Goal: Navigation & Orientation: Find specific page/section

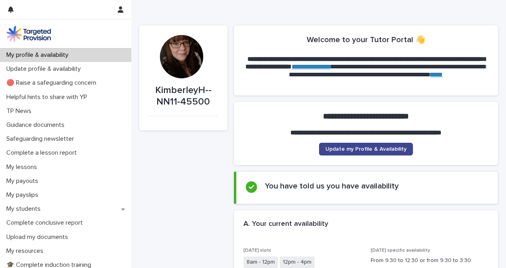
click at [354, 149] on span "Update my Profile & Availability" at bounding box center [366, 149] width 81 height 6
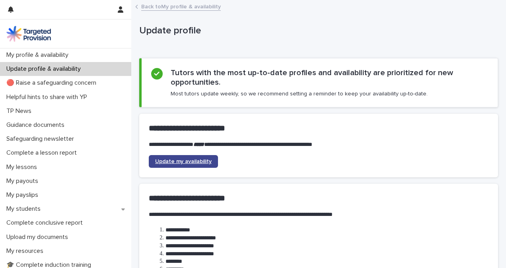
click at [205, 159] on span "Update my availability" at bounding box center [183, 162] width 57 height 6
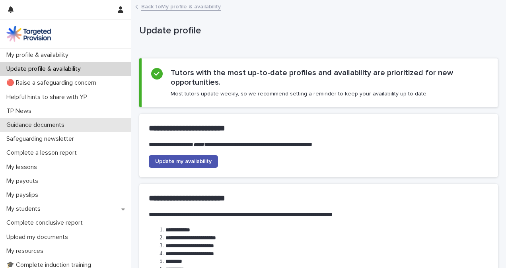
click at [106, 126] on div "Guidance documents" at bounding box center [65, 125] width 131 height 14
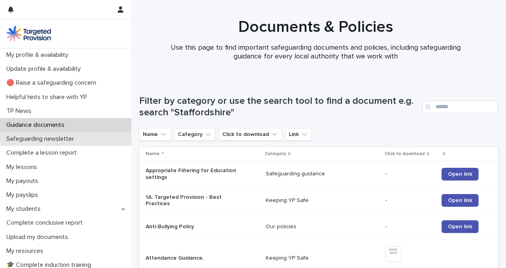
click at [74, 140] on p "Safeguarding newsletter" at bounding box center [41, 139] width 77 height 8
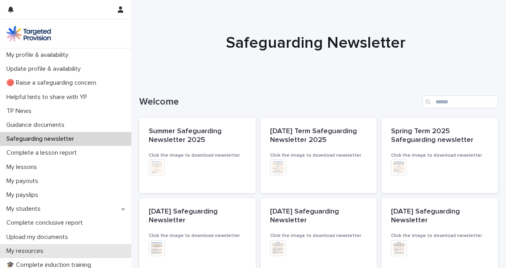
click at [115, 254] on div "My resources" at bounding box center [65, 251] width 131 height 14
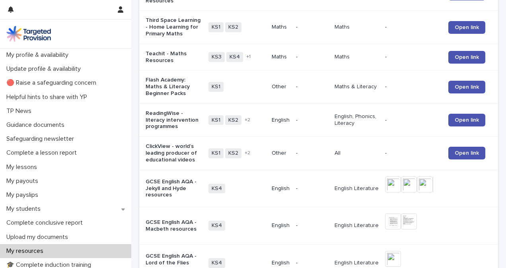
scroll to position [246, 0]
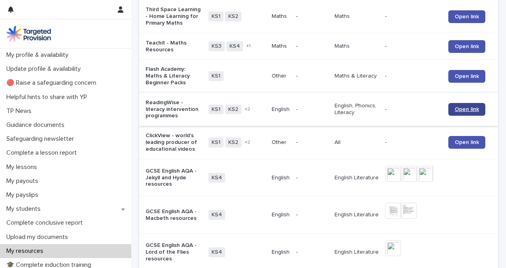
click at [465, 116] on link "Open link" at bounding box center [466, 109] width 37 height 13
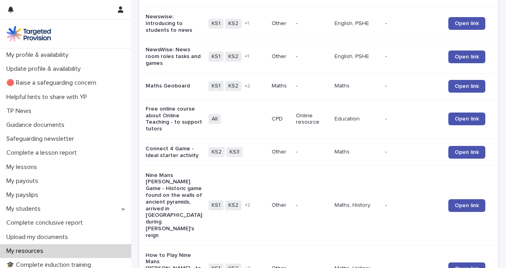
scroll to position [701, 0]
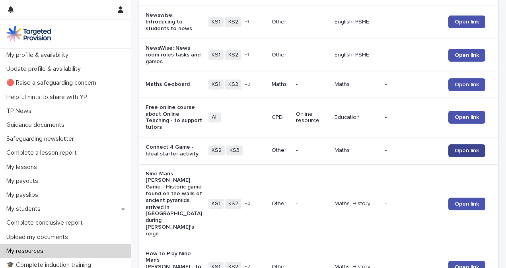
click at [463, 157] on link "Open link" at bounding box center [466, 150] width 37 height 13
